Goal: Navigation & Orientation: Find specific page/section

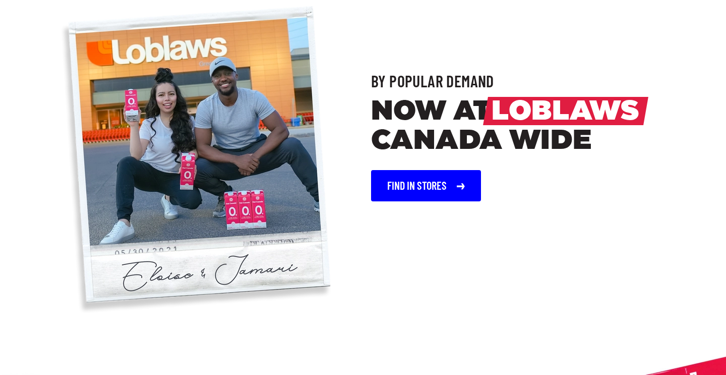
scroll to position [920, 0]
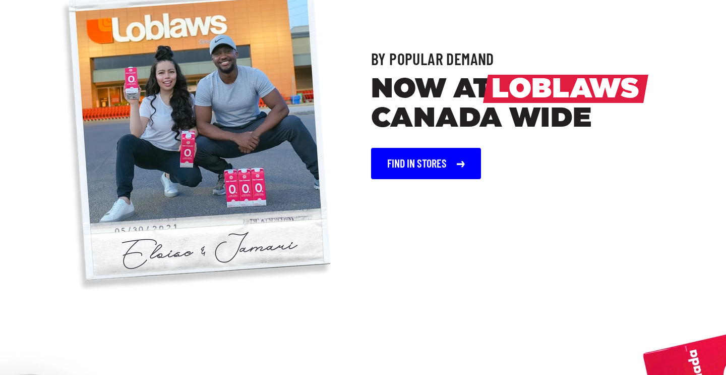
click at [406, 179] on button "Find In Stores" at bounding box center [426, 163] width 110 height 31
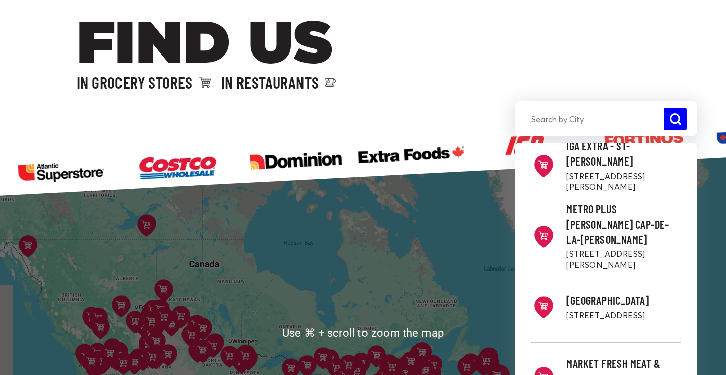
scroll to position [210, 2]
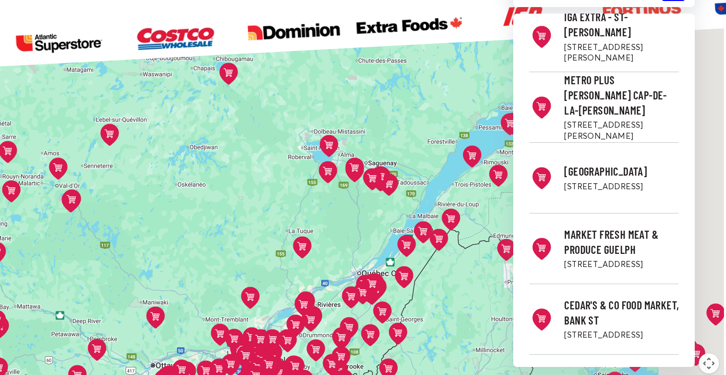
drag, startPoint x: 390, startPoint y: 269, endPoint x: 318, endPoint y: 234, distance: 80.5
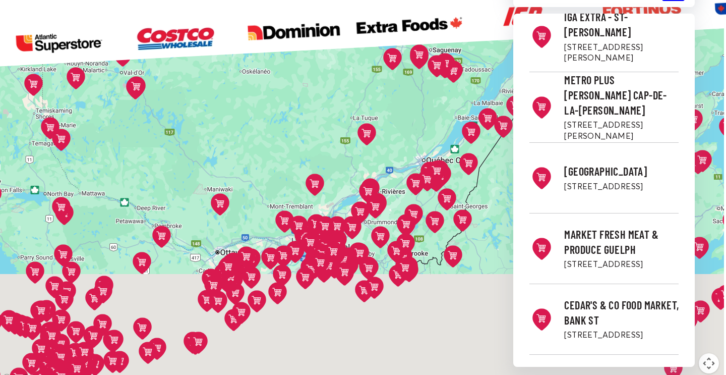
drag, startPoint x: 371, startPoint y: 209, endPoint x: 437, endPoint y: 94, distance: 132.7
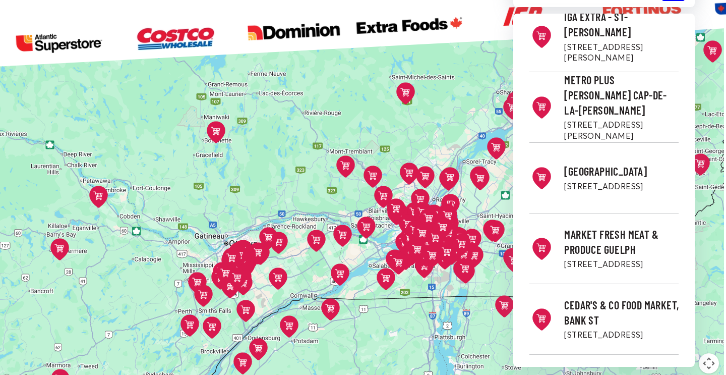
drag, startPoint x: 206, startPoint y: 267, endPoint x: 230, endPoint y: 194, distance: 77.4
click at [230, 194] on div "Costco - Etobicoke [STREET_ADDRESS][PERSON_NAME] Directions Costco - Overlea [S…" at bounding box center [361, 203] width 726 height 364
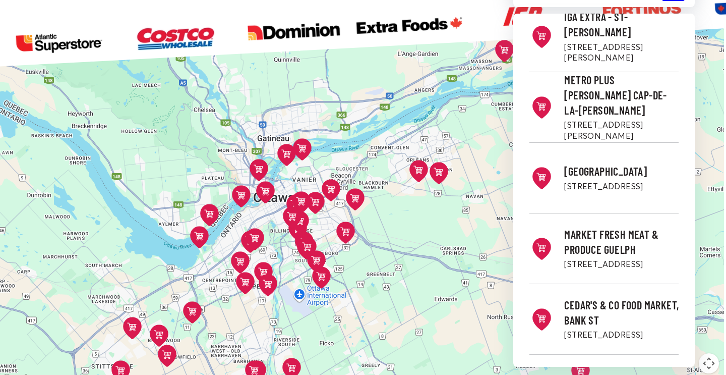
click at [189, 310] on icon at bounding box center [192, 312] width 19 height 22
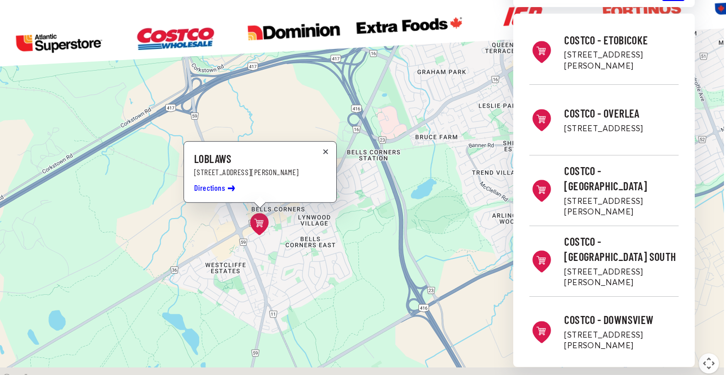
drag, startPoint x: 361, startPoint y: 260, endPoint x: 294, endPoint y: 181, distance: 104.5
click at [294, 181] on div "Costco - Etobicoke [STREET_ADDRESS][PERSON_NAME] Directions Costco - Overlea [S…" at bounding box center [361, 203] width 726 height 364
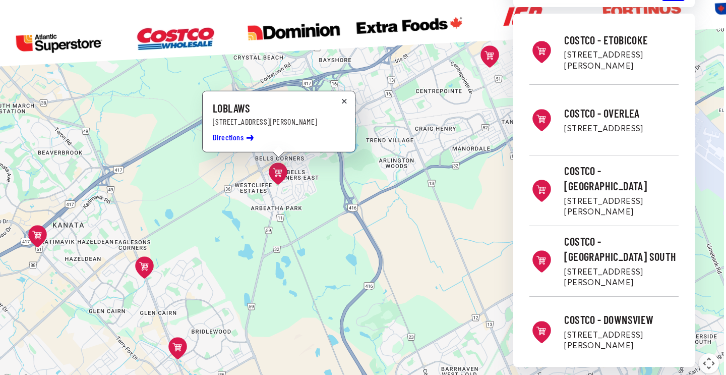
drag, startPoint x: 422, startPoint y: 242, endPoint x: 366, endPoint y: 202, distance: 69.4
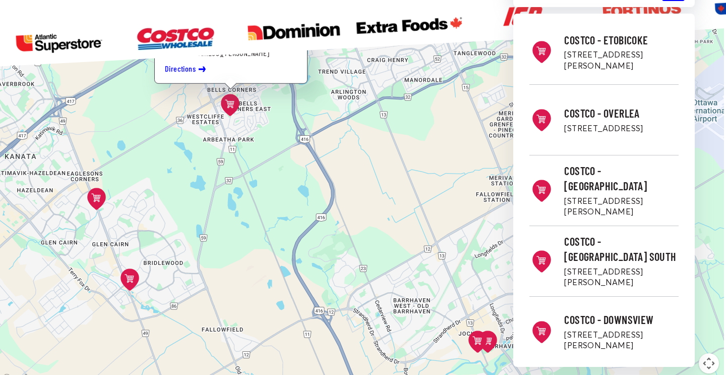
drag, startPoint x: 376, startPoint y: 257, endPoint x: 363, endPoint y: 214, distance: 44.7
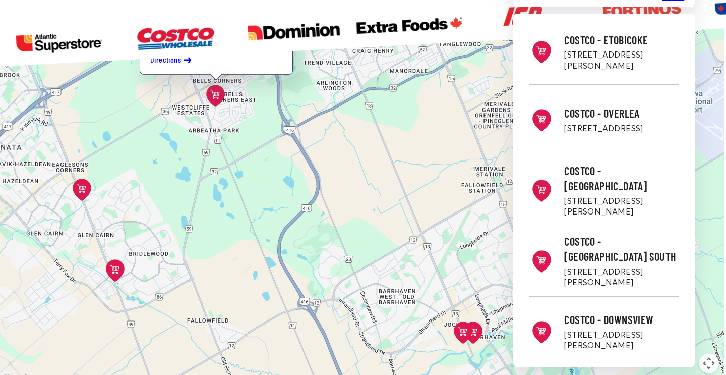
drag, startPoint x: 387, startPoint y: 270, endPoint x: 360, endPoint y: 247, distance: 36.5
click at [462, 327] on icon at bounding box center [463, 332] width 19 height 22
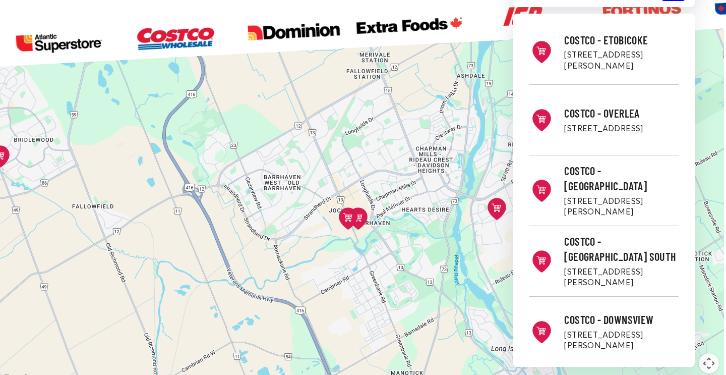
click at [362, 218] on button at bounding box center [348, 219] width 31 height 32
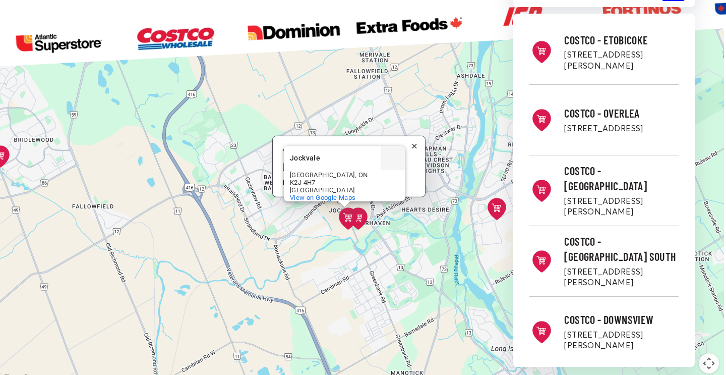
click at [349, 216] on icon at bounding box center [348, 217] width 9 height 9
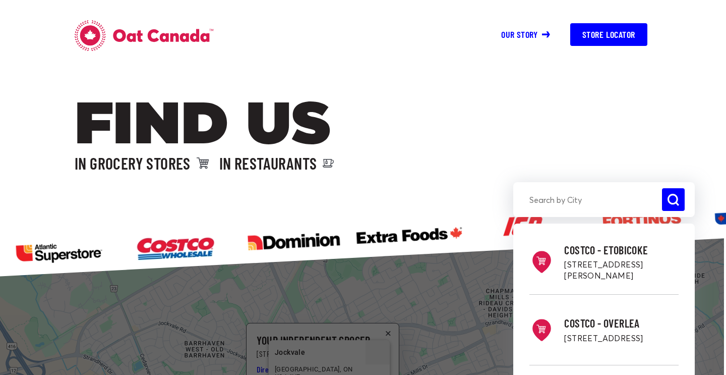
scroll to position [0, 2]
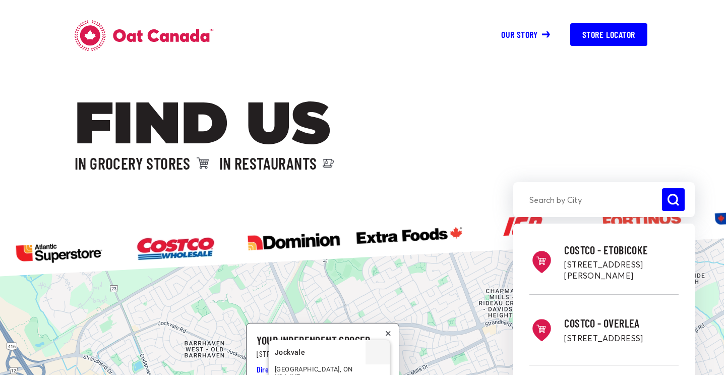
click at [123, 34] on icon at bounding box center [163, 35] width 100 height 13
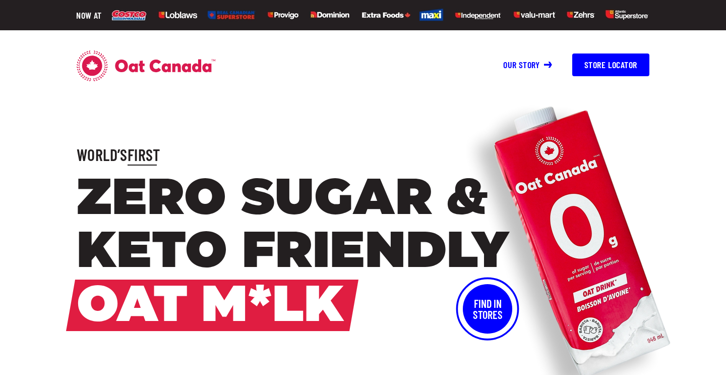
click at [166, 20] on img at bounding box center [381, 16] width 538 height 20
